Goal: Task Accomplishment & Management: Manage account settings

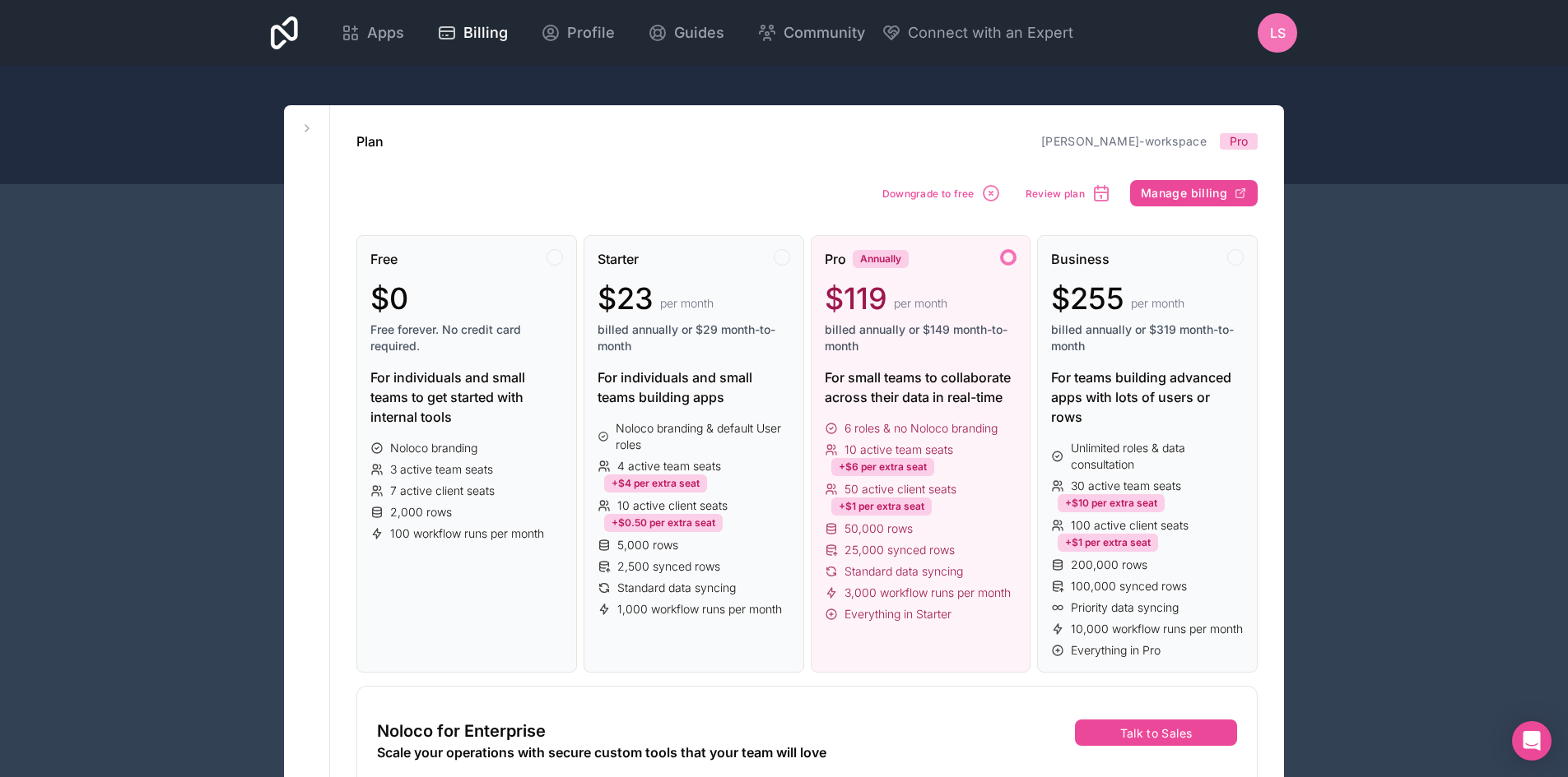
scroll to position [83, 0]
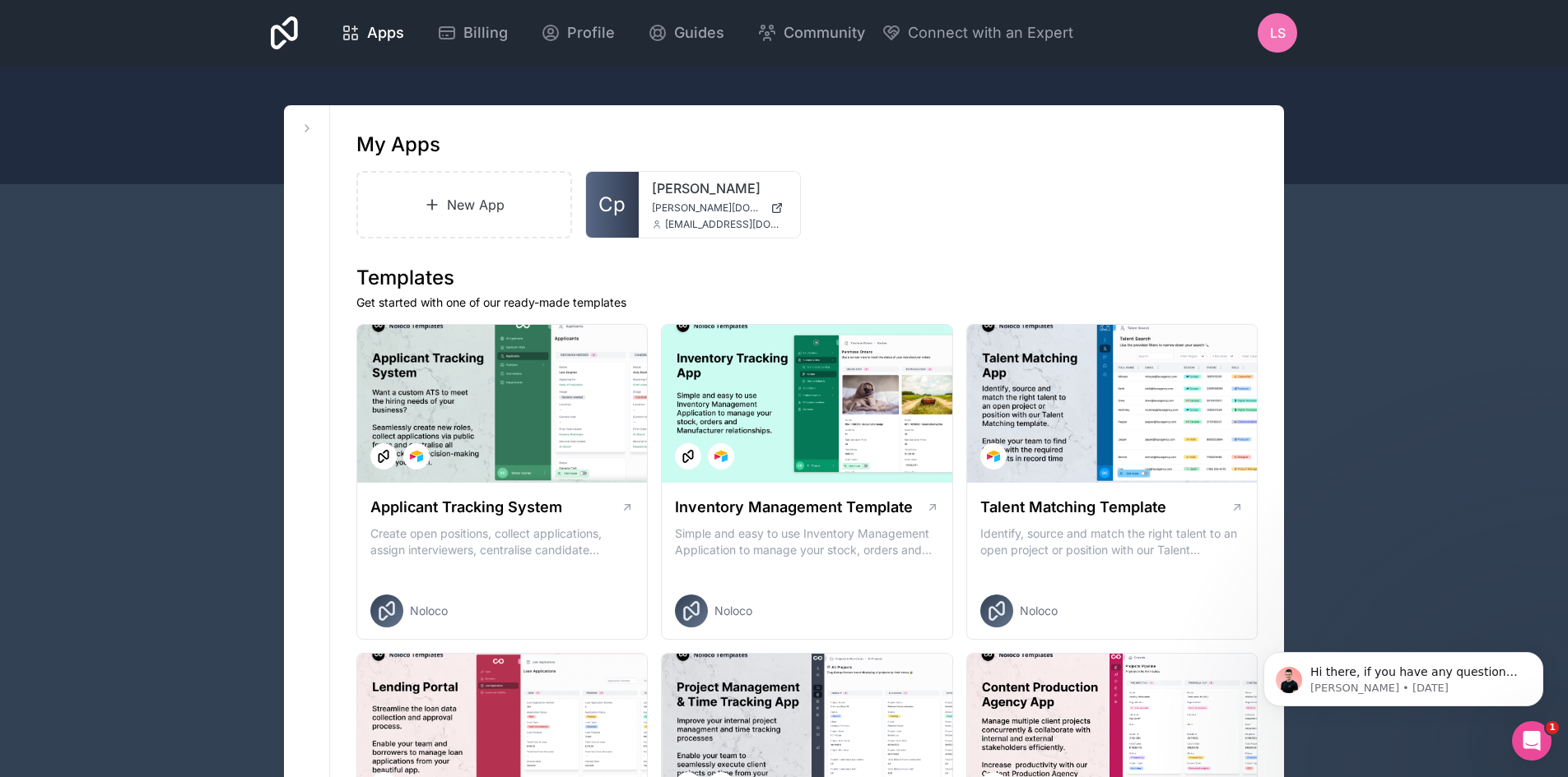
click at [960, 209] on div "New App Cp rojek rojek.noloco.co bhigdon@rojekconsulting.com" at bounding box center [807, 204] width 901 height 68
click at [769, 201] on icon at bounding box center [770, 198] width 13 height 13
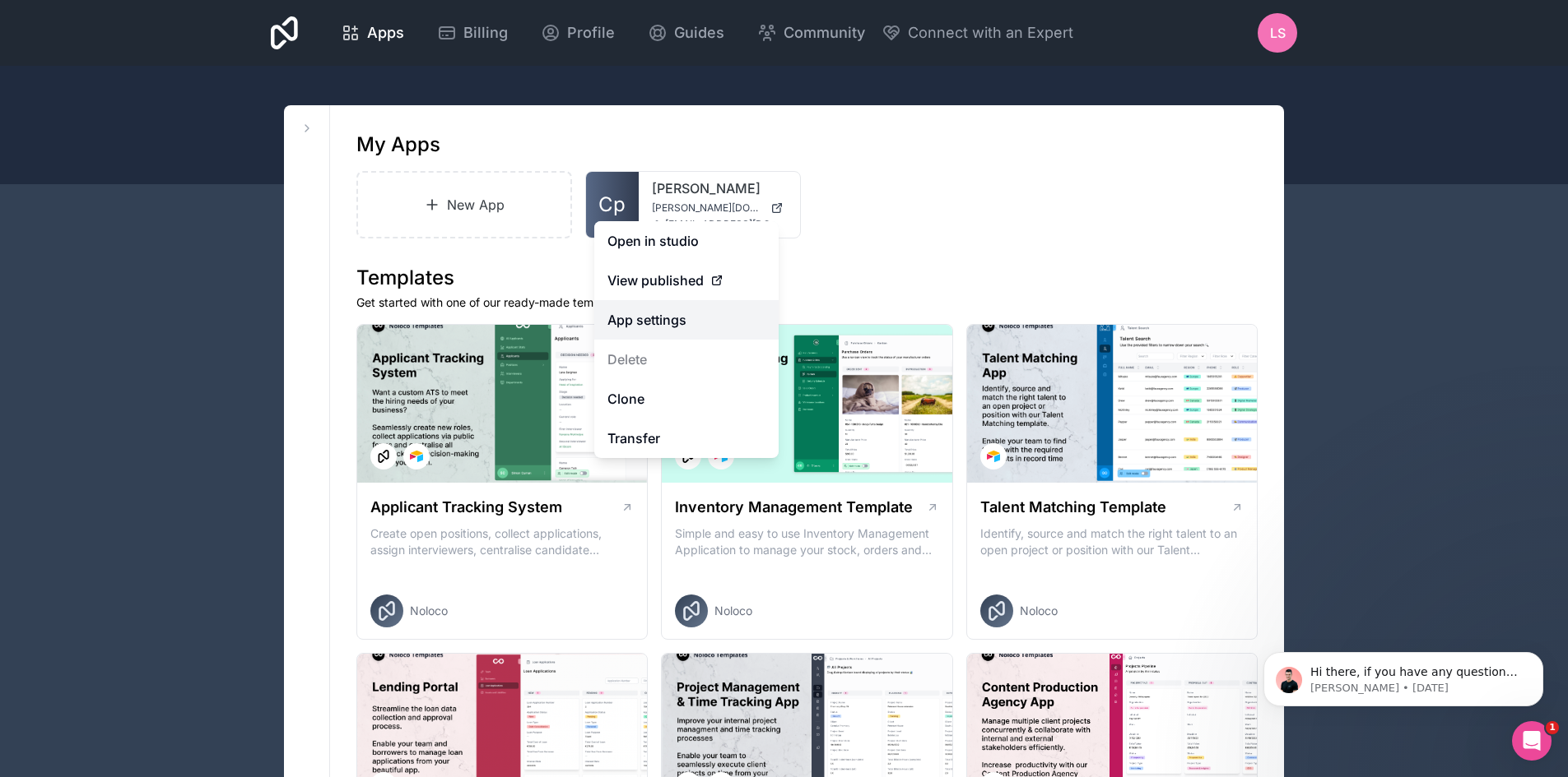
click at [667, 321] on link "App settings" at bounding box center [686, 319] width 184 height 40
